Goal: Navigation & Orientation: Find specific page/section

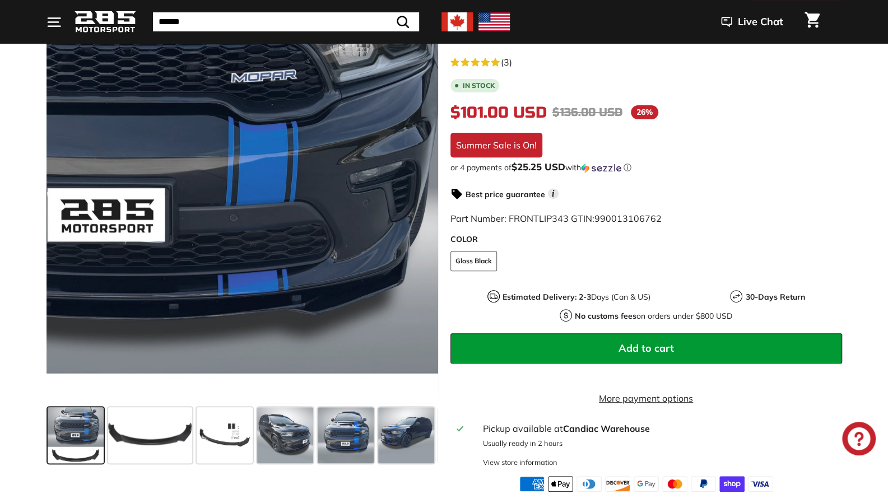
scroll to position [196, 0]
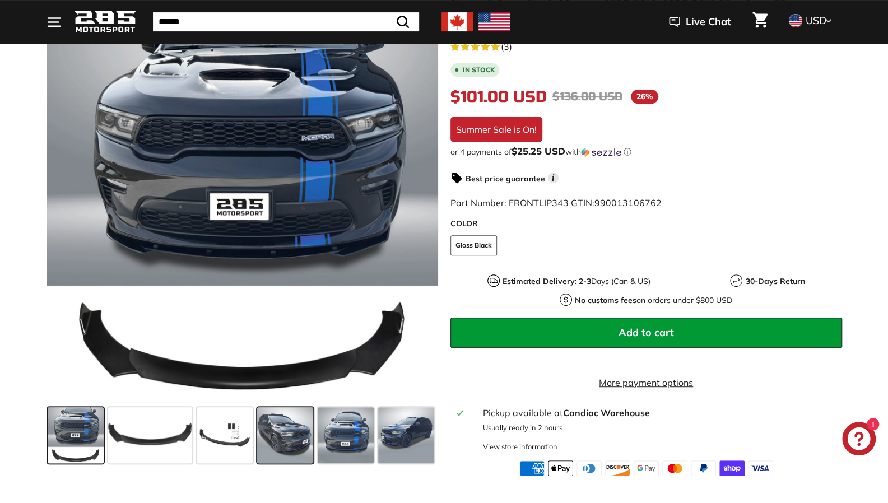
click at [302, 436] on span at bounding box center [285, 436] width 56 height 56
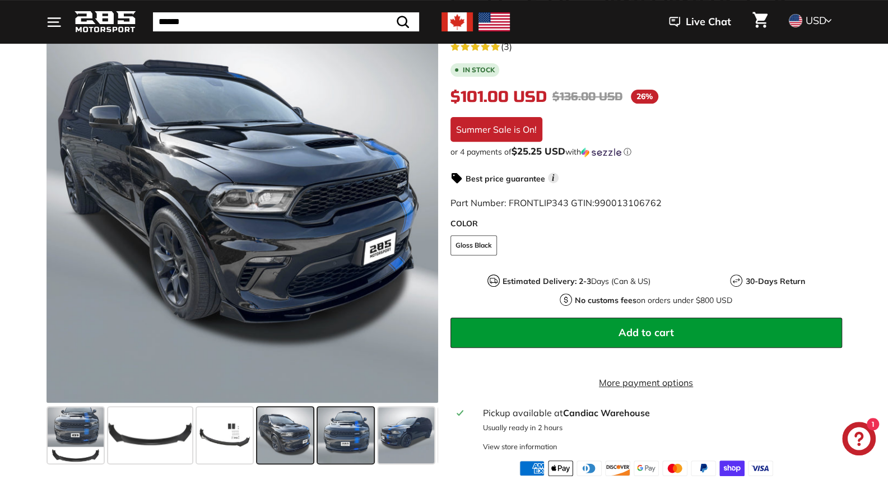
click at [353, 436] on span at bounding box center [346, 436] width 56 height 56
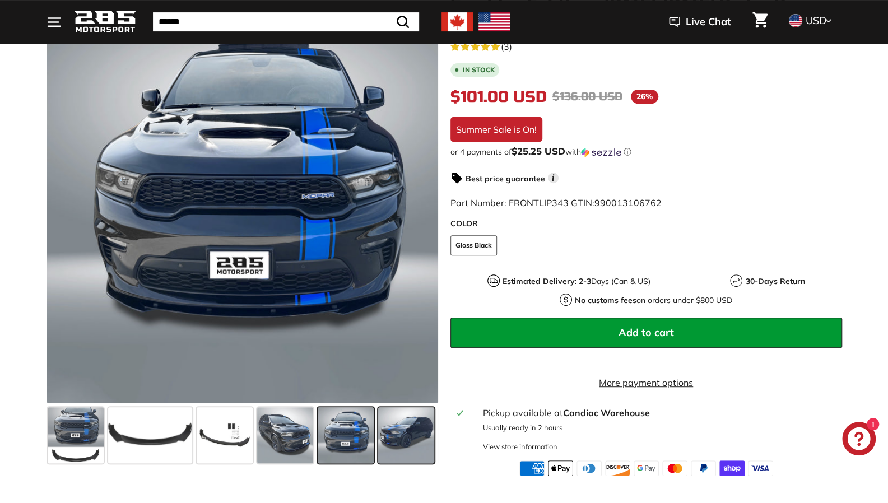
click at [388, 432] on span at bounding box center [406, 436] width 56 height 56
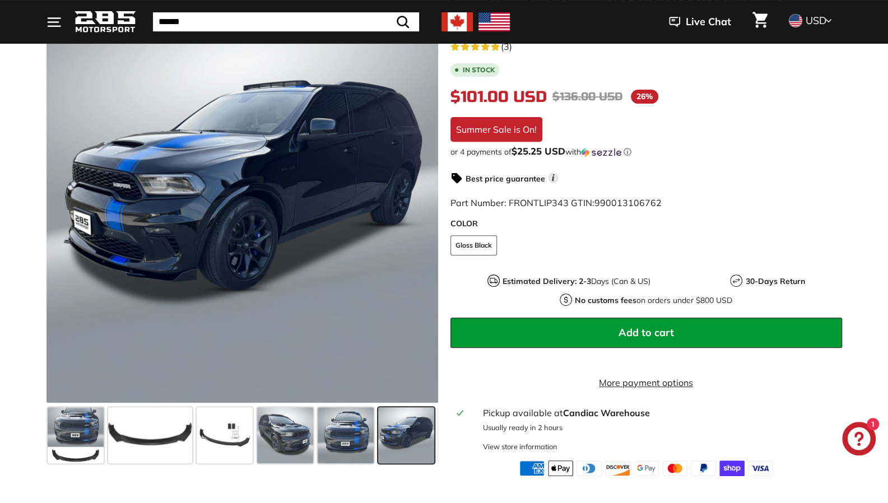
scroll to position [0, 58]
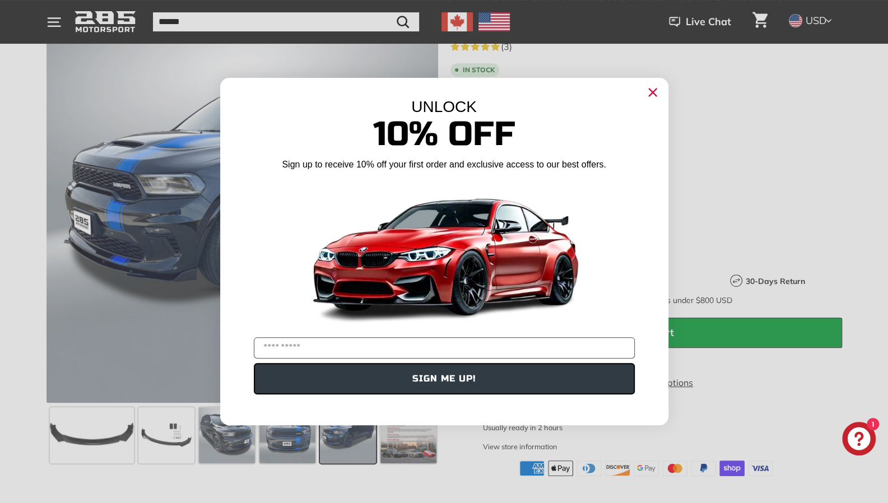
click at [655, 92] on circle "Close dialog" at bounding box center [652, 92] width 17 height 17
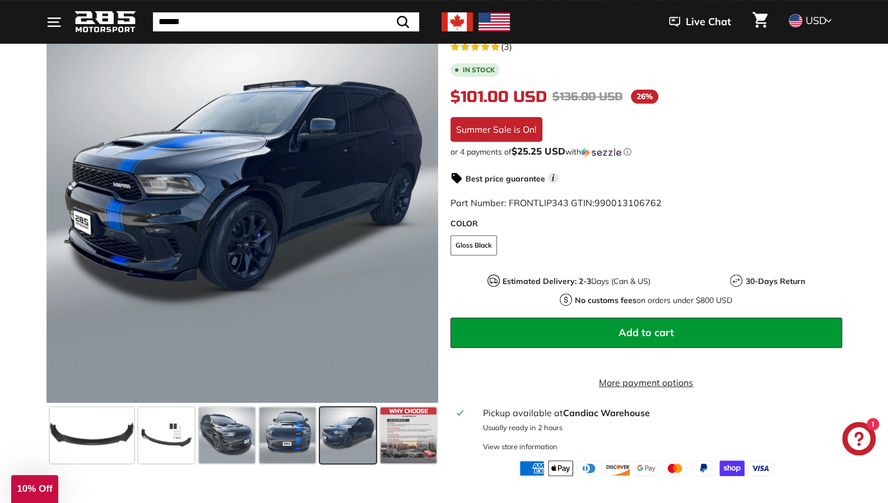
click at [54, 25] on icon ". . ." at bounding box center [54, 22] width 15 height 15
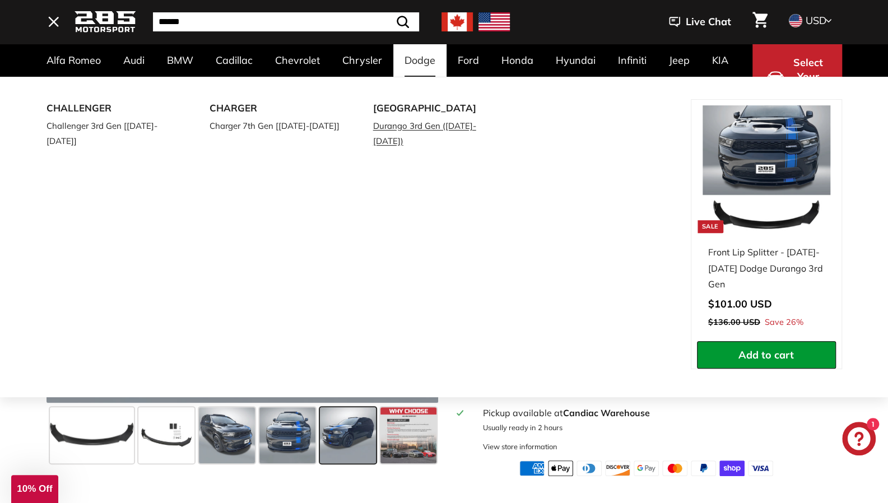
click at [410, 127] on link "Durango 3rd Gen ([DATE]-[DATE])" at bounding box center [439, 133] width 132 height 31
